Goal: Communication & Community: Answer question/provide support

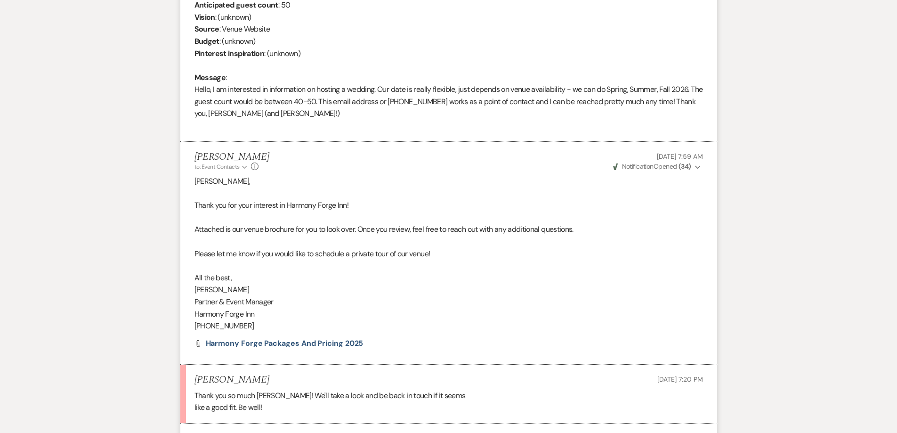
scroll to position [522, 0]
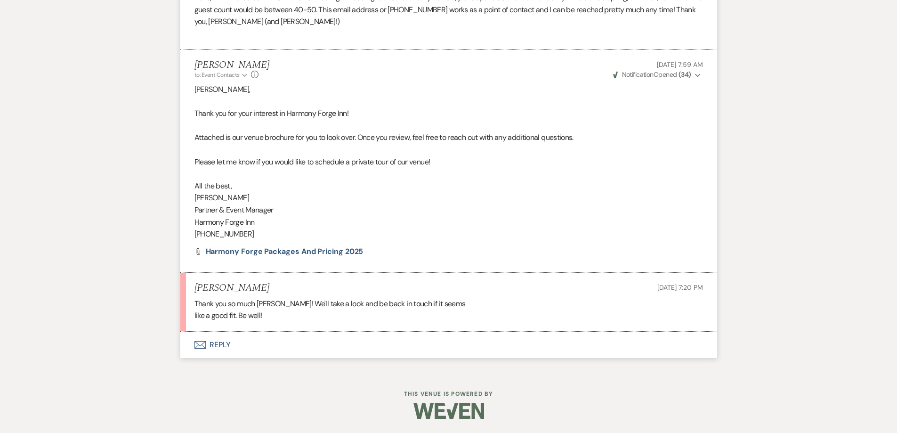
click at [219, 347] on button "Envelope Reply" at bounding box center [448, 344] width 537 height 26
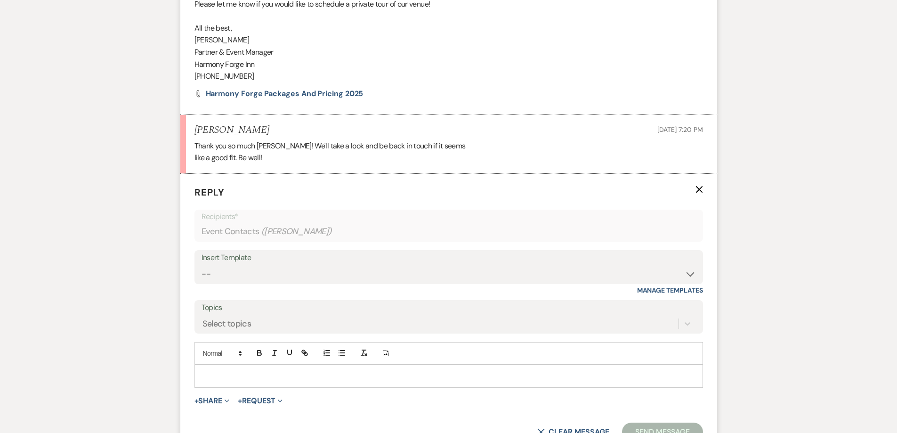
scroll to position [710, 0]
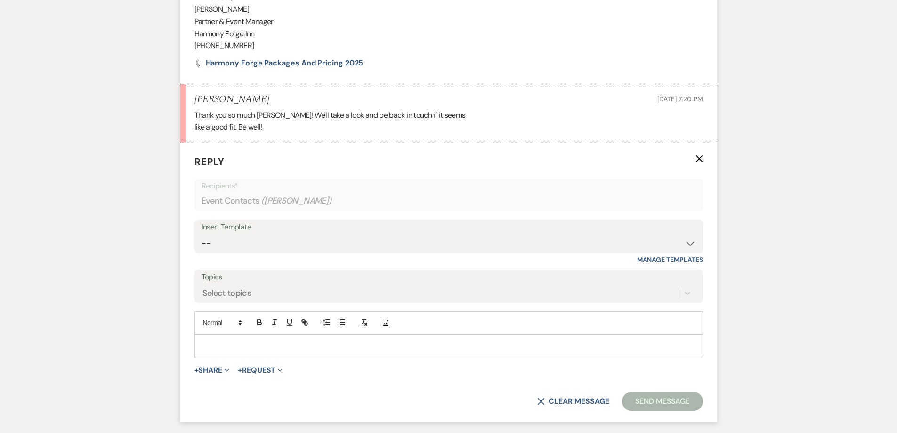
click at [304, 344] on p at bounding box center [448, 345] width 493 height 10
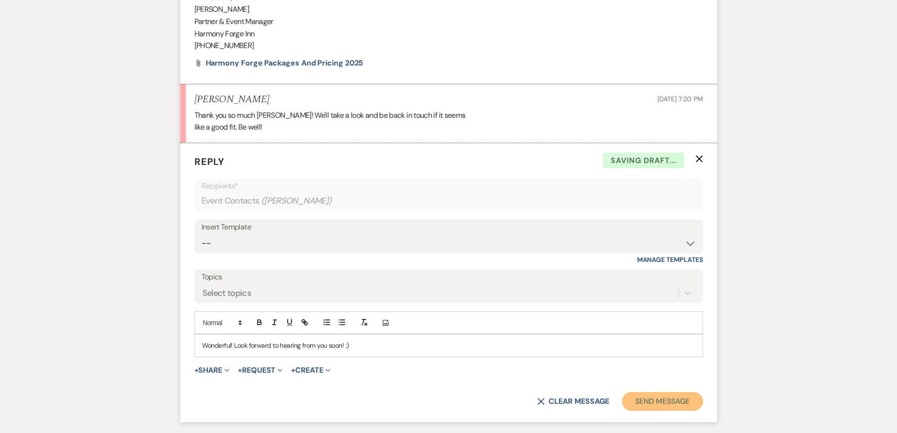
click at [680, 403] on button "Send Message" at bounding box center [662, 401] width 80 height 19
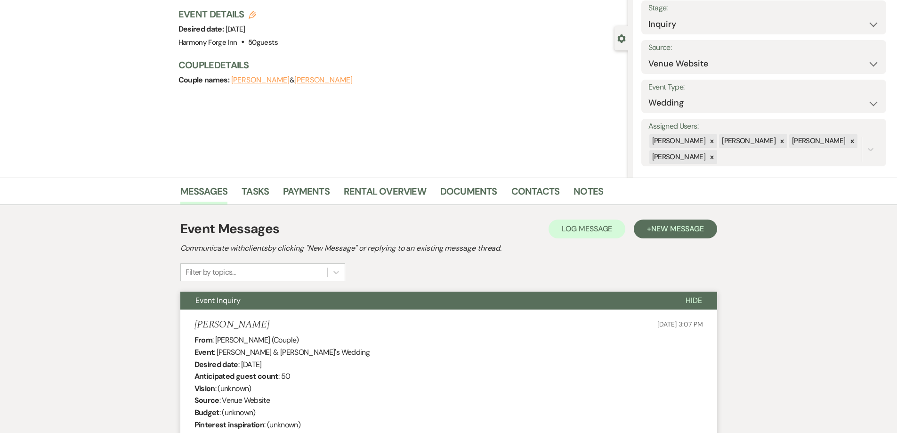
scroll to position [0, 0]
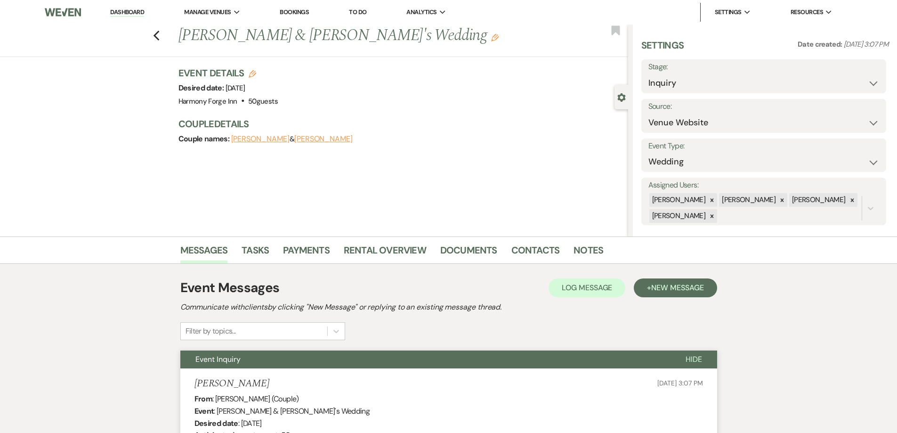
drag, startPoint x: 137, startPoint y: 11, endPoint x: 144, endPoint y: 12, distance: 6.7
click at [137, 11] on link "Dashboard" at bounding box center [127, 12] width 34 height 9
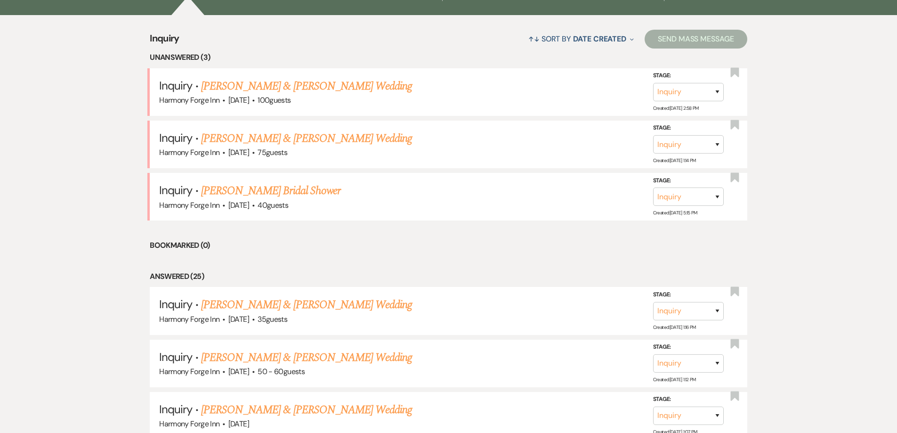
scroll to position [377, 0]
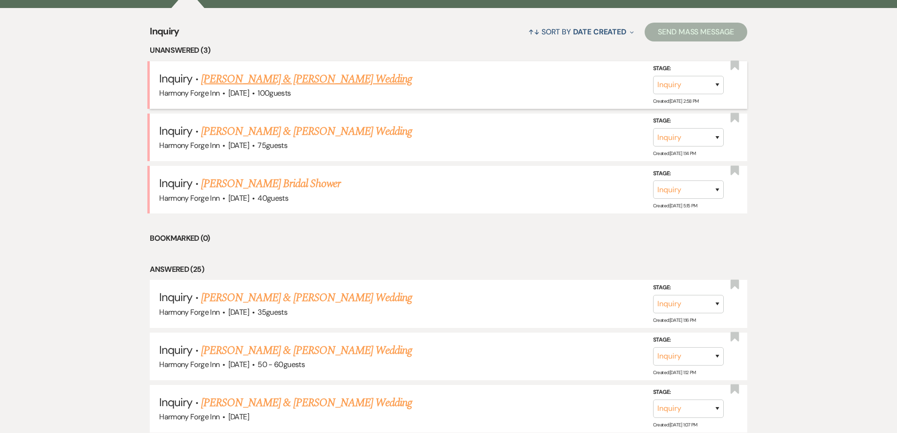
click at [244, 77] on link "[PERSON_NAME] & [PERSON_NAME] Wedding" at bounding box center [306, 79] width 211 height 17
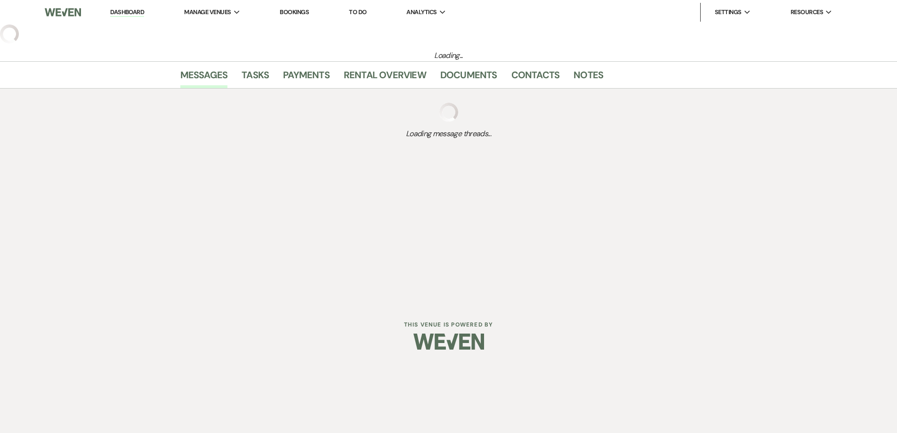
select select "5"
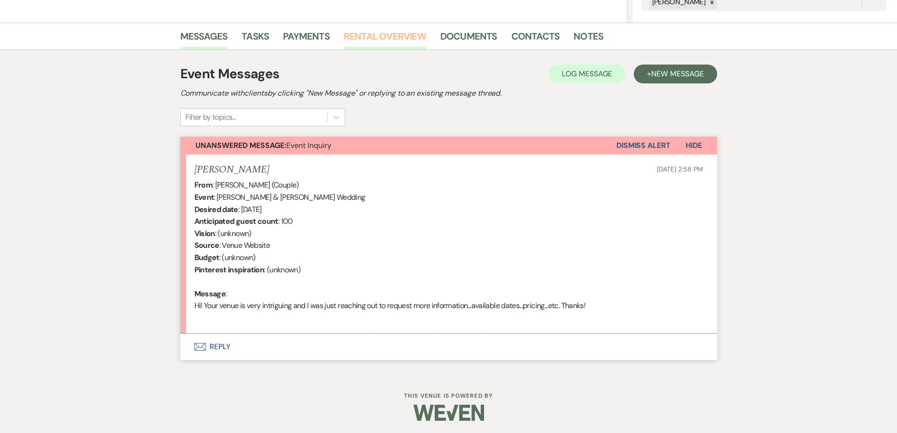
scroll to position [216, 0]
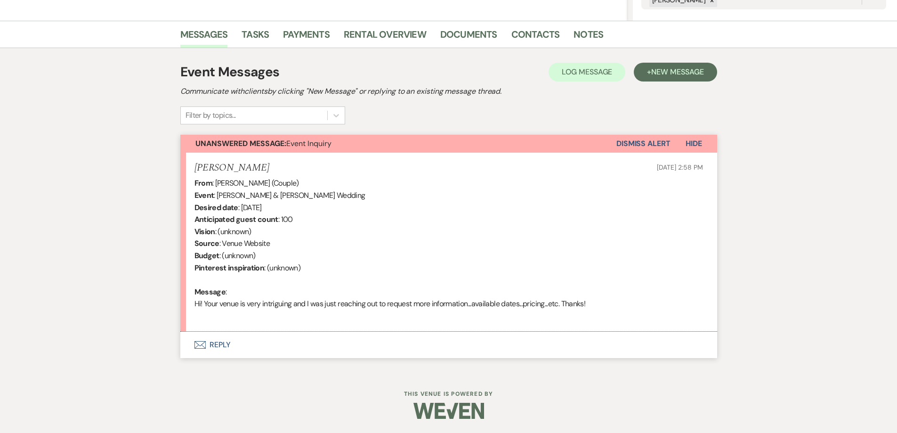
click at [211, 345] on button "Envelope Reply" at bounding box center [448, 344] width 537 height 26
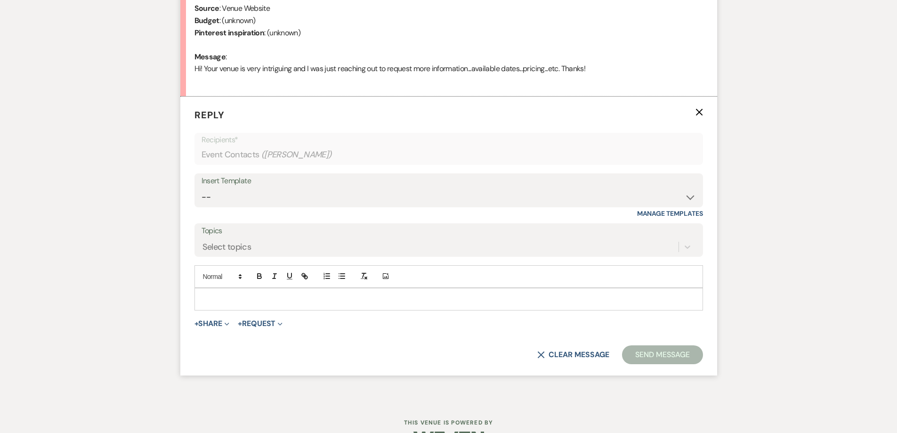
scroll to position [451, 0]
click at [231, 201] on select "-- Weven Planning Portal Introduction (Booked Events) Initial Inquiry Response …" at bounding box center [448, 196] width 494 height 18
select select "5003"
click at [201, 187] on select "-- Weven Planning Portal Introduction (Booked Events) Initial Inquiry Response …" at bounding box center [448, 196] width 494 height 18
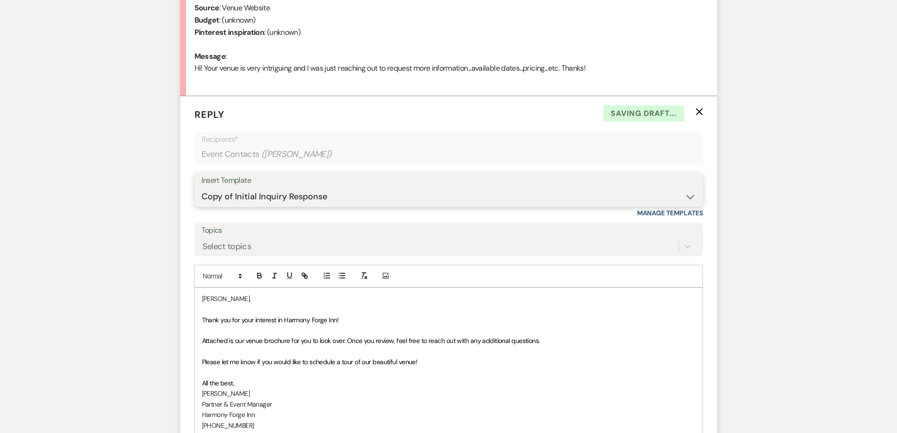
scroll to position [592, 0]
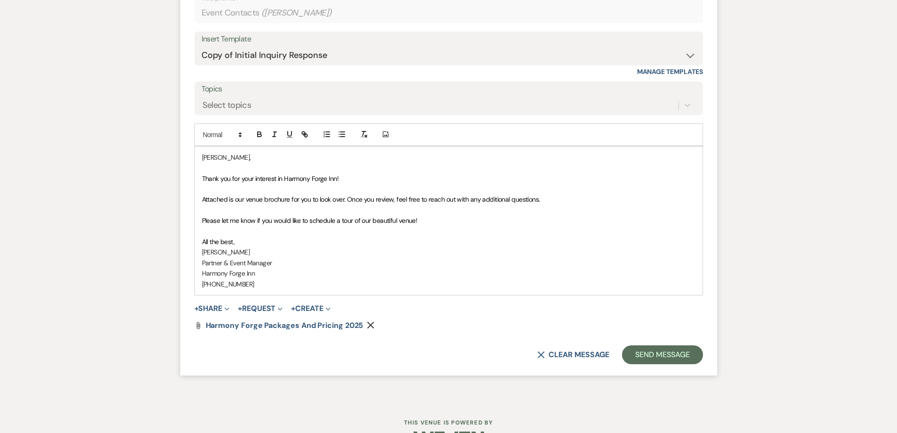
click at [365, 220] on span "Please let me know if you would like to schedule a tour of our beautiful venue!" at bounding box center [310, 220] width 216 height 8
click at [341, 220] on span "Please let me know if you would like to schedule a tour of our beautiful venue!" at bounding box center [310, 220] width 216 height 8
click at [666, 352] on button "Send Message" at bounding box center [662, 354] width 80 height 19
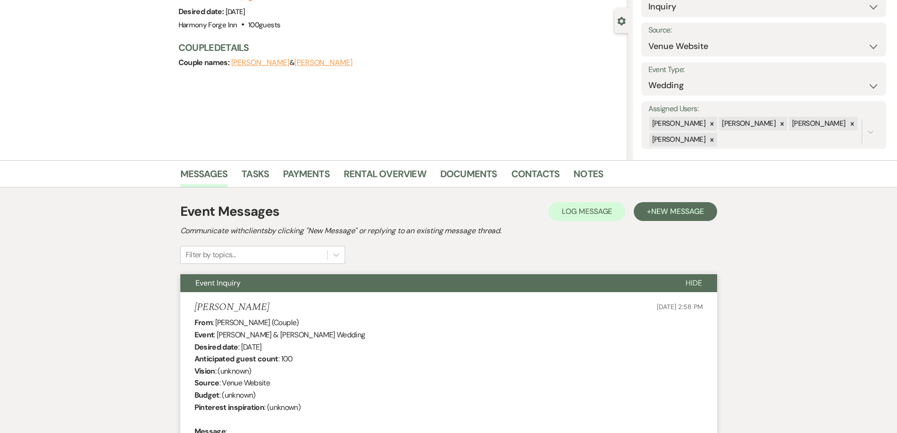
scroll to position [0, 0]
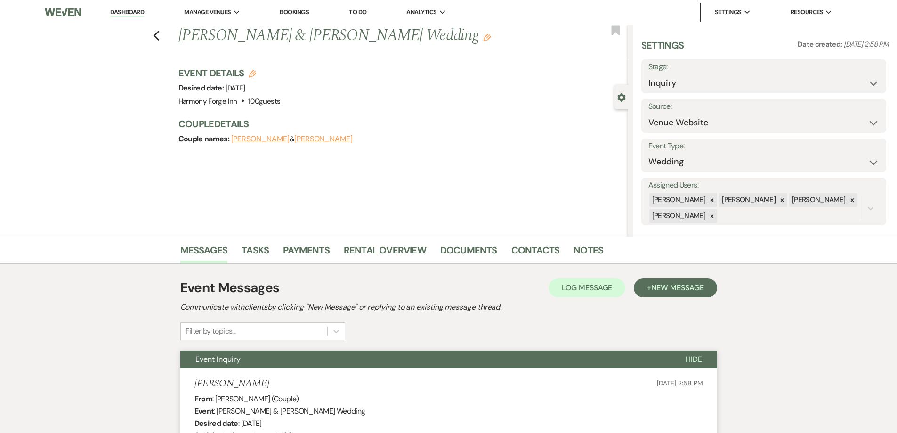
click at [124, 14] on link "Dashboard" at bounding box center [127, 12] width 34 height 9
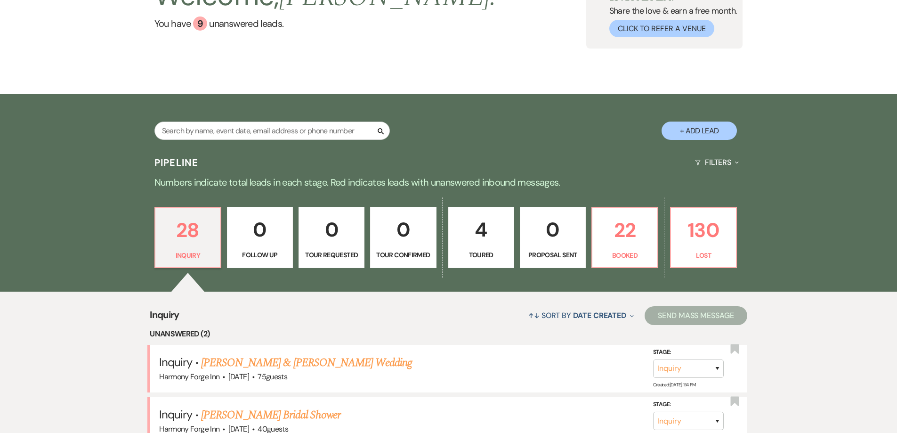
scroll to position [188, 0]
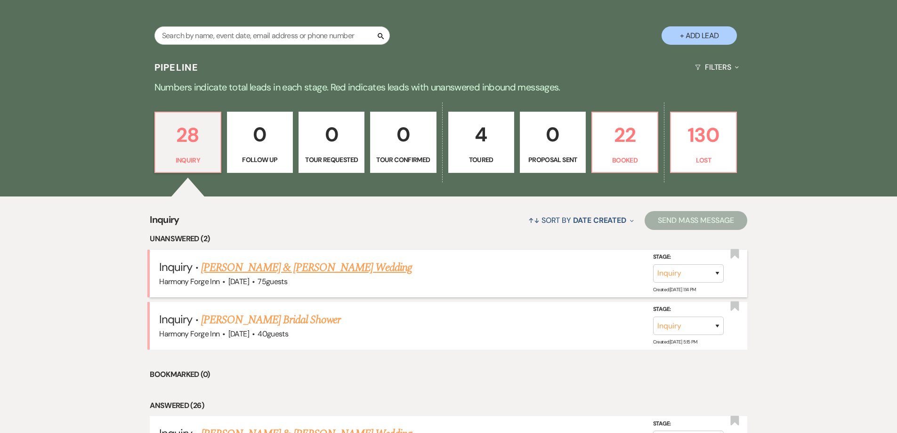
click at [273, 265] on link "[PERSON_NAME] & [PERSON_NAME] Wedding" at bounding box center [306, 267] width 211 height 17
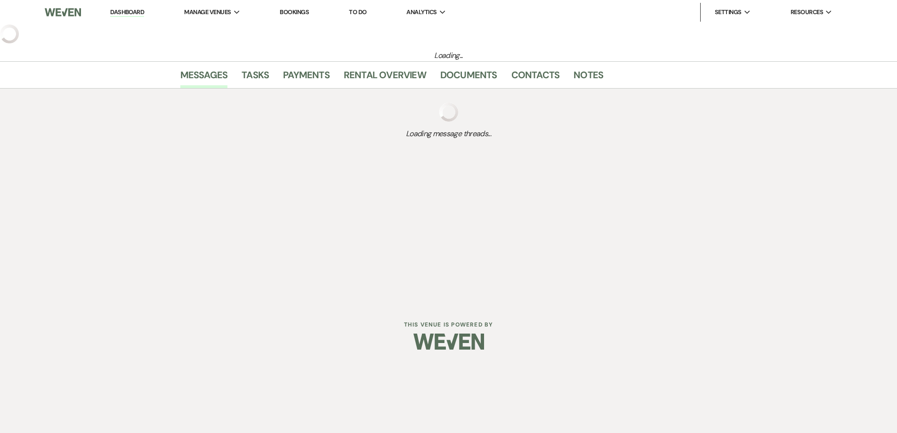
select select "17"
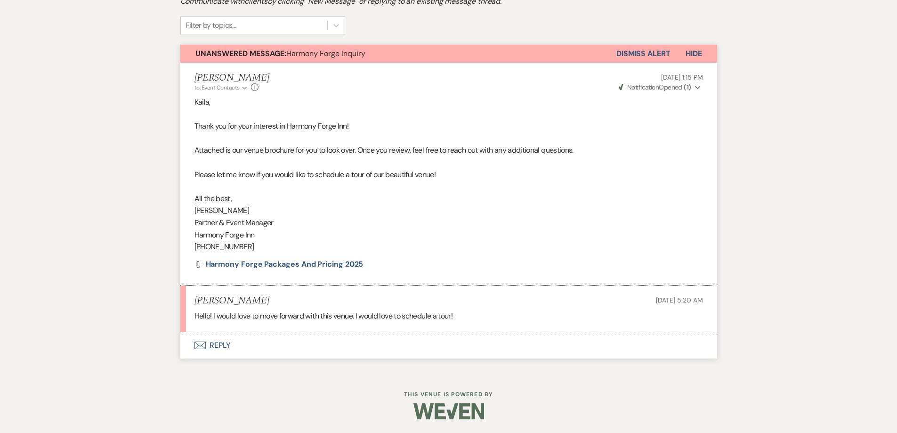
scroll to position [306, 0]
click at [226, 345] on button "Envelope Reply" at bounding box center [448, 344] width 537 height 26
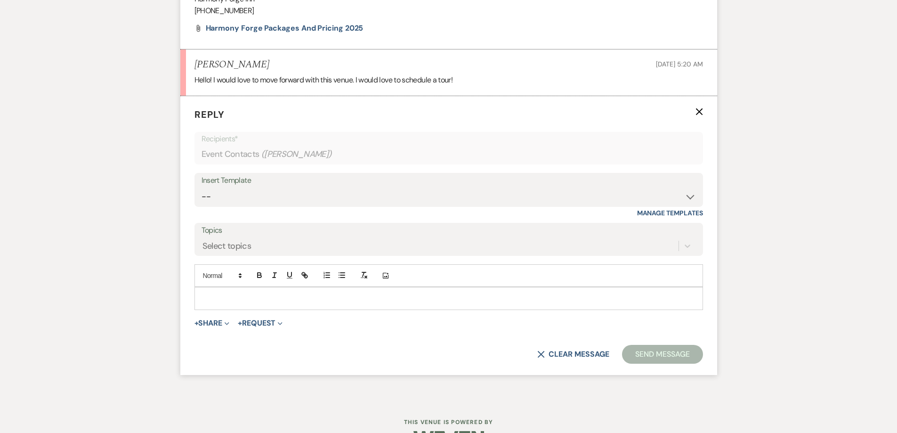
scroll to position [570, 0]
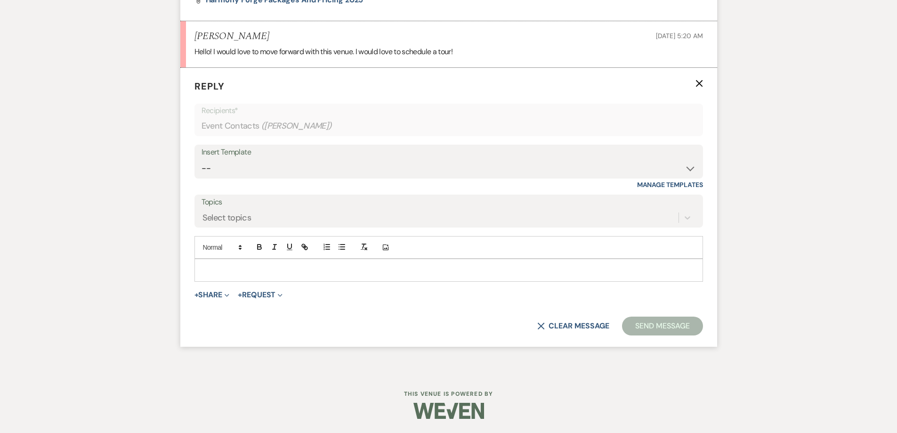
click at [239, 268] on p at bounding box center [448, 270] width 493 height 10
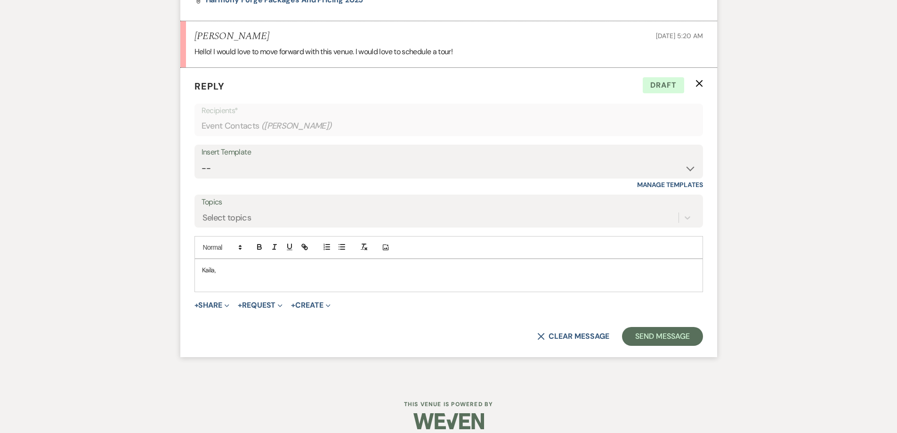
click at [323, 273] on p "Kaila," at bounding box center [448, 270] width 493 height 10
click at [241, 271] on p "Kaila," at bounding box center [448, 270] width 493 height 10
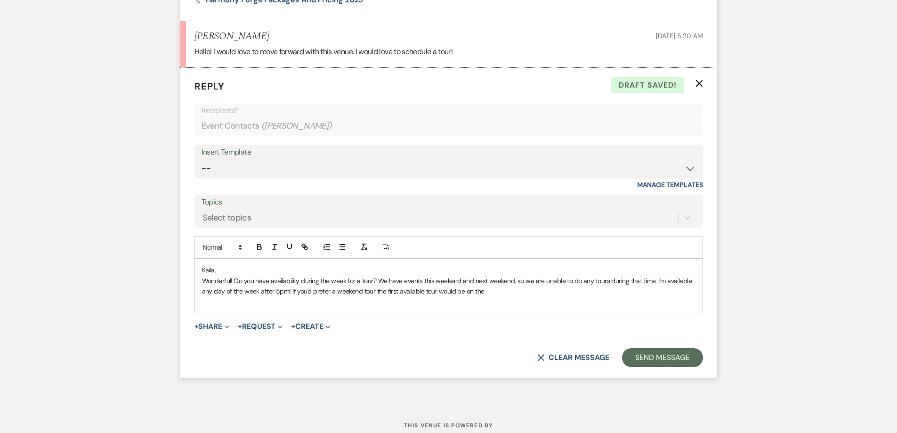
click at [458, 285] on p "Wonderful! Do you have availability during the week for a tour? We have events …" at bounding box center [448, 285] width 493 height 21
drag, startPoint x: 486, startPoint y: 291, endPoint x: 462, endPoint y: 294, distance: 24.1
click at [462, 294] on p "Wonderful! Do you have availability during the week for a tour? We have events …" at bounding box center [448, 285] width 493 height 21
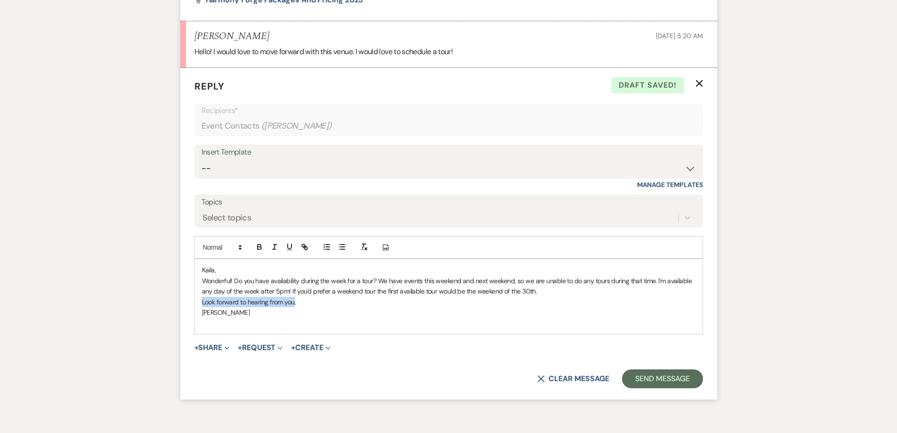
drag, startPoint x: 294, startPoint y: 303, endPoint x: 192, endPoint y: 302, distance: 102.2
click at [192, 302] on form "Reply X Draft saved! Recipients* Event Contacts ( [PERSON_NAME] ) Insert Templa…" at bounding box center [448, 233] width 537 height 331
click at [252, 307] on p "[PERSON_NAME]" at bounding box center [448, 312] width 493 height 10
click at [653, 376] on button "Send Message" at bounding box center [662, 378] width 80 height 19
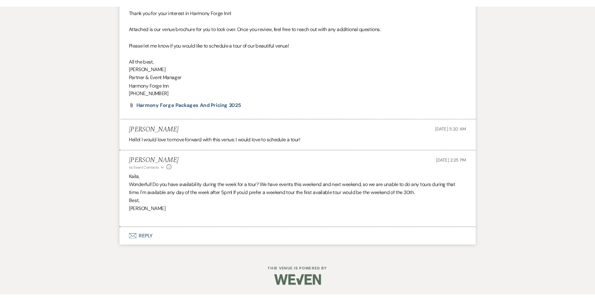
scroll to position [420, 0]
